Goal: Information Seeking & Learning: Learn about a topic

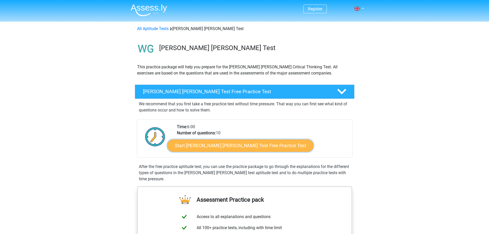
click at [217, 148] on link "Start Watson Glaser Test Free Practice Test" at bounding box center [240, 145] width 146 height 12
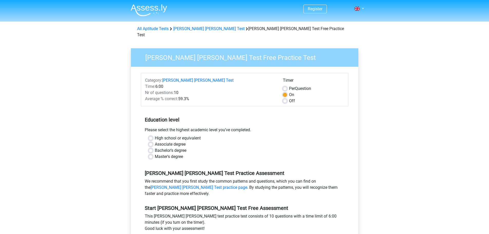
click at [155, 147] on label "Bachelor's degree" at bounding box center [171, 150] width 32 height 6
click at [150, 147] on input "Bachelor's degree" at bounding box center [151, 149] width 4 height 5
radio input "true"
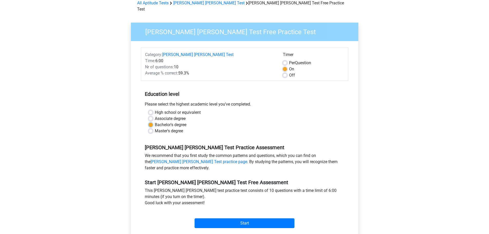
scroll to position [51, 0]
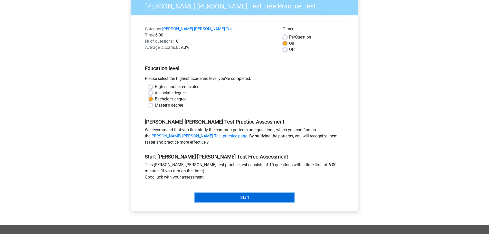
click at [236, 193] on input "Start" at bounding box center [245, 198] width 100 height 10
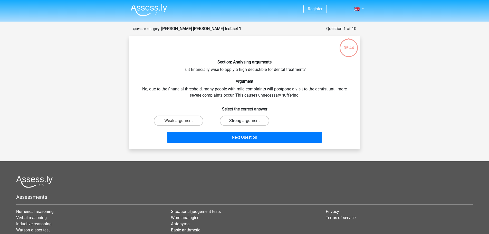
click at [251, 121] on label "Strong argument" at bounding box center [245, 121] width 50 height 10
click at [248, 121] on input "Strong argument" at bounding box center [245, 122] width 3 height 3
radio input "true"
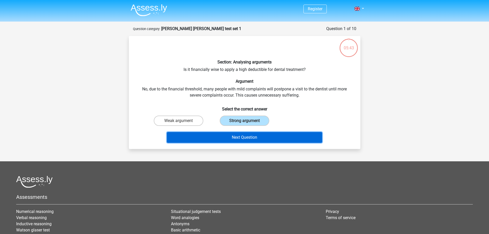
click at [245, 136] on button "Next Question" at bounding box center [244, 137] width 155 height 11
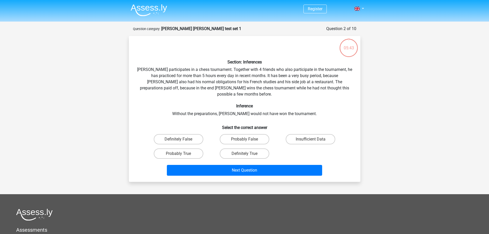
scroll to position [26, 0]
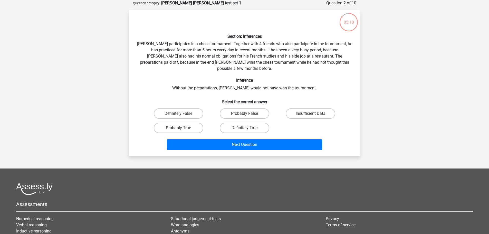
click at [177, 123] on label "Probably True" at bounding box center [179, 128] width 50 height 10
click at [178, 128] on input "Probably True" at bounding box center [179, 129] width 3 height 3
radio input "true"
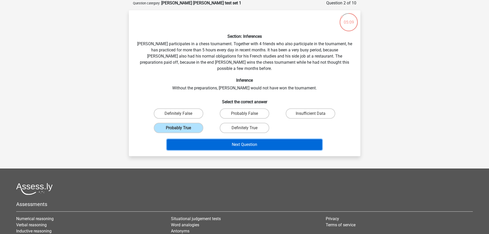
click at [250, 140] on button "Next Question" at bounding box center [244, 144] width 155 height 11
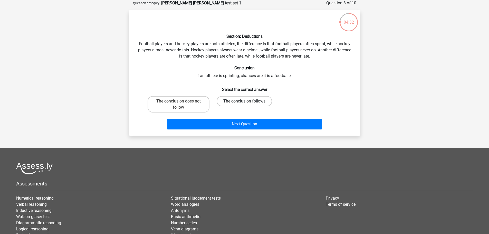
click at [243, 101] on label "The conclusion follows" at bounding box center [244, 101] width 55 height 10
click at [244, 101] on input "The conclusion follows" at bounding box center [245, 102] width 3 height 3
radio input "true"
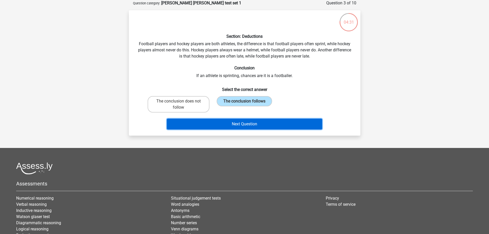
click at [257, 122] on button "Next Question" at bounding box center [244, 124] width 155 height 11
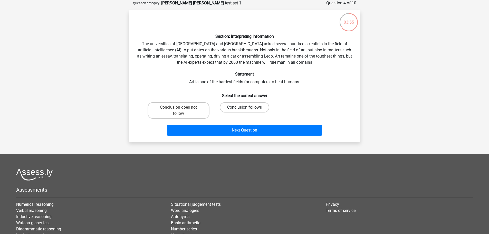
click at [235, 108] on label "Conclusion follows" at bounding box center [245, 107] width 50 height 10
click at [244, 108] on input "Conclusion follows" at bounding box center [245, 108] width 3 height 3
radio input "true"
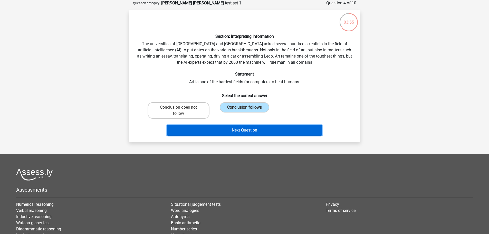
click at [253, 130] on button "Next Question" at bounding box center [244, 130] width 155 height 11
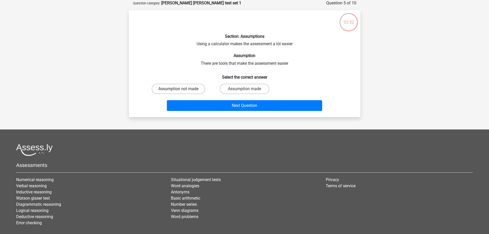
click at [200, 91] on label "Assumption not made" at bounding box center [178, 89] width 53 height 10
click at [182, 91] on input "Assumption not made" at bounding box center [179, 90] width 3 height 3
radio input "true"
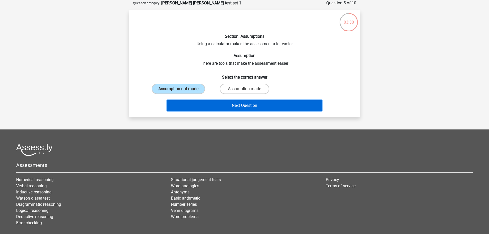
click at [238, 103] on button "Next Question" at bounding box center [244, 105] width 155 height 11
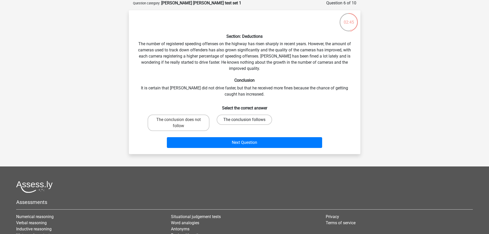
click at [247, 118] on label "The conclusion follows" at bounding box center [244, 119] width 55 height 10
click at [247, 120] on input "The conclusion follows" at bounding box center [245, 121] width 3 height 3
radio input "true"
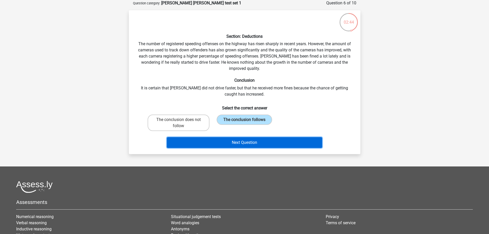
click at [242, 144] on button "Next Question" at bounding box center [244, 142] width 155 height 11
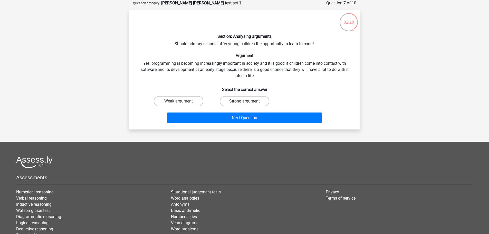
click at [259, 101] on label "Strong argument" at bounding box center [245, 101] width 50 height 10
click at [248, 101] on input "Strong argument" at bounding box center [245, 102] width 3 height 3
radio input "true"
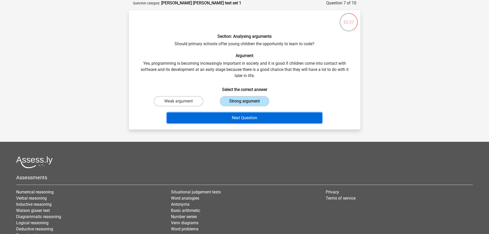
click at [245, 122] on button "Next Question" at bounding box center [244, 117] width 155 height 11
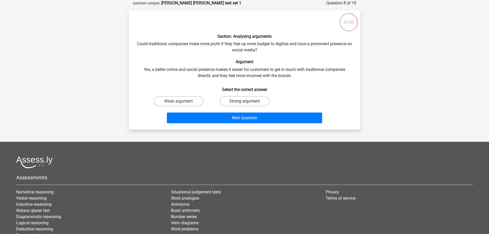
click at [243, 102] on label "Strong argument" at bounding box center [245, 101] width 50 height 10
click at [244, 102] on input "Strong argument" at bounding box center [245, 102] width 3 height 3
radio input "true"
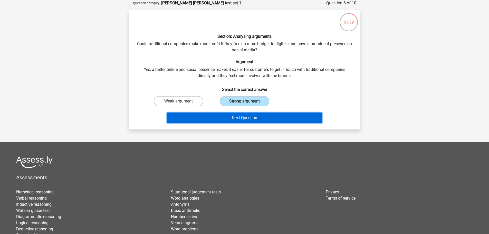
click at [243, 117] on button "Next Question" at bounding box center [244, 117] width 155 height 11
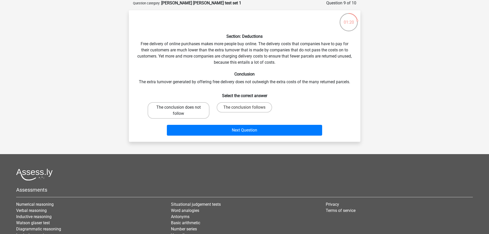
click at [179, 106] on label "The conclusion does not follow" at bounding box center [179, 110] width 62 height 16
click at [179, 107] on input "The conclusion does not follow" at bounding box center [179, 108] width 3 height 3
radio input "true"
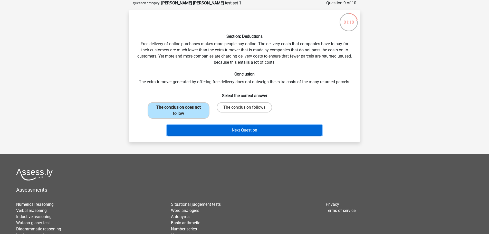
click at [252, 127] on button "Next Question" at bounding box center [244, 130] width 155 height 11
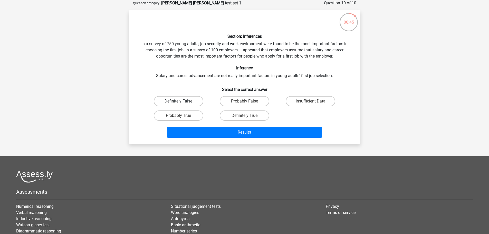
click at [189, 99] on label "Definitely False" at bounding box center [179, 101] width 50 height 10
click at [182, 101] on input "Definitely False" at bounding box center [179, 102] width 3 height 3
radio input "true"
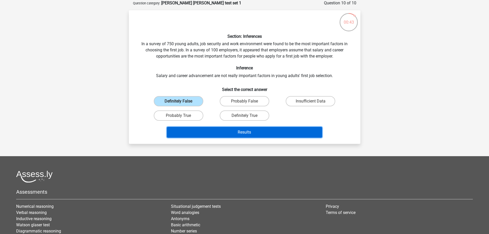
click at [248, 135] on button "Results" at bounding box center [244, 132] width 155 height 11
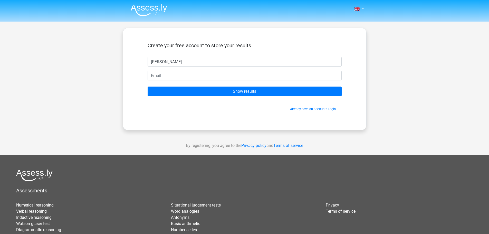
type input "Michelle"
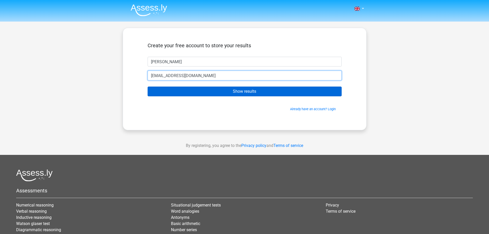
type input "michellet@gostafford.com"
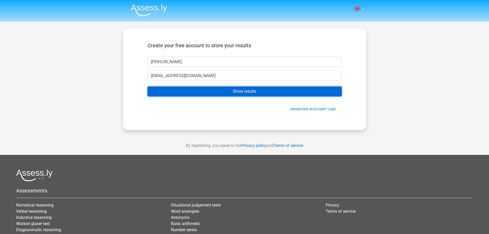
click at [227, 95] on input "Show results" at bounding box center [245, 92] width 194 height 10
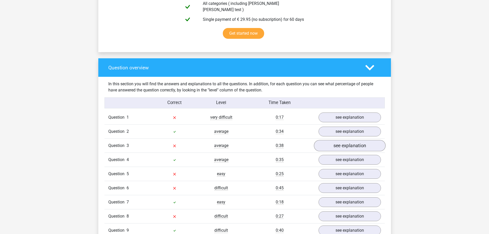
scroll to position [334, 0]
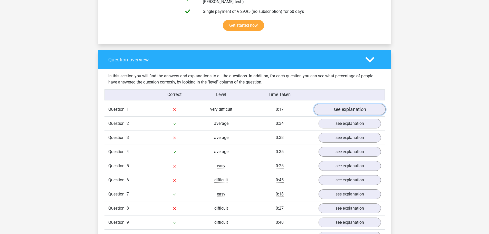
click at [363, 109] on link "see explanation" at bounding box center [350, 109] width 72 height 11
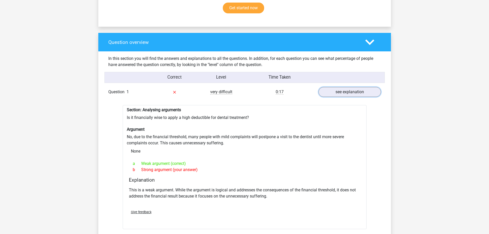
scroll to position [359, 0]
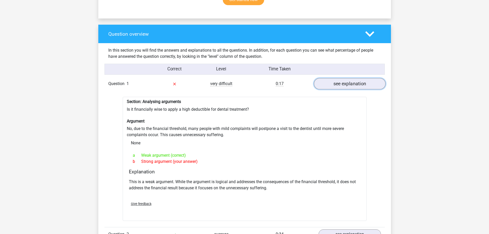
click at [346, 81] on link "see explanation" at bounding box center [350, 83] width 72 height 11
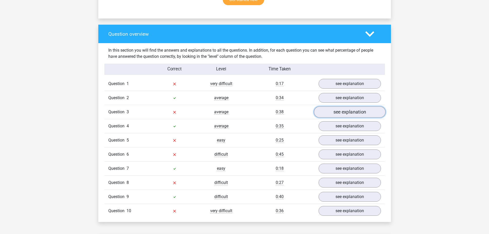
click at [349, 109] on link "see explanation" at bounding box center [350, 112] width 72 height 11
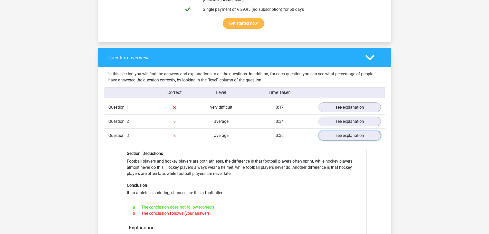
scroll to position [334, 0]
